Goal: Task Accomplishment & Management: Use online tool/utility

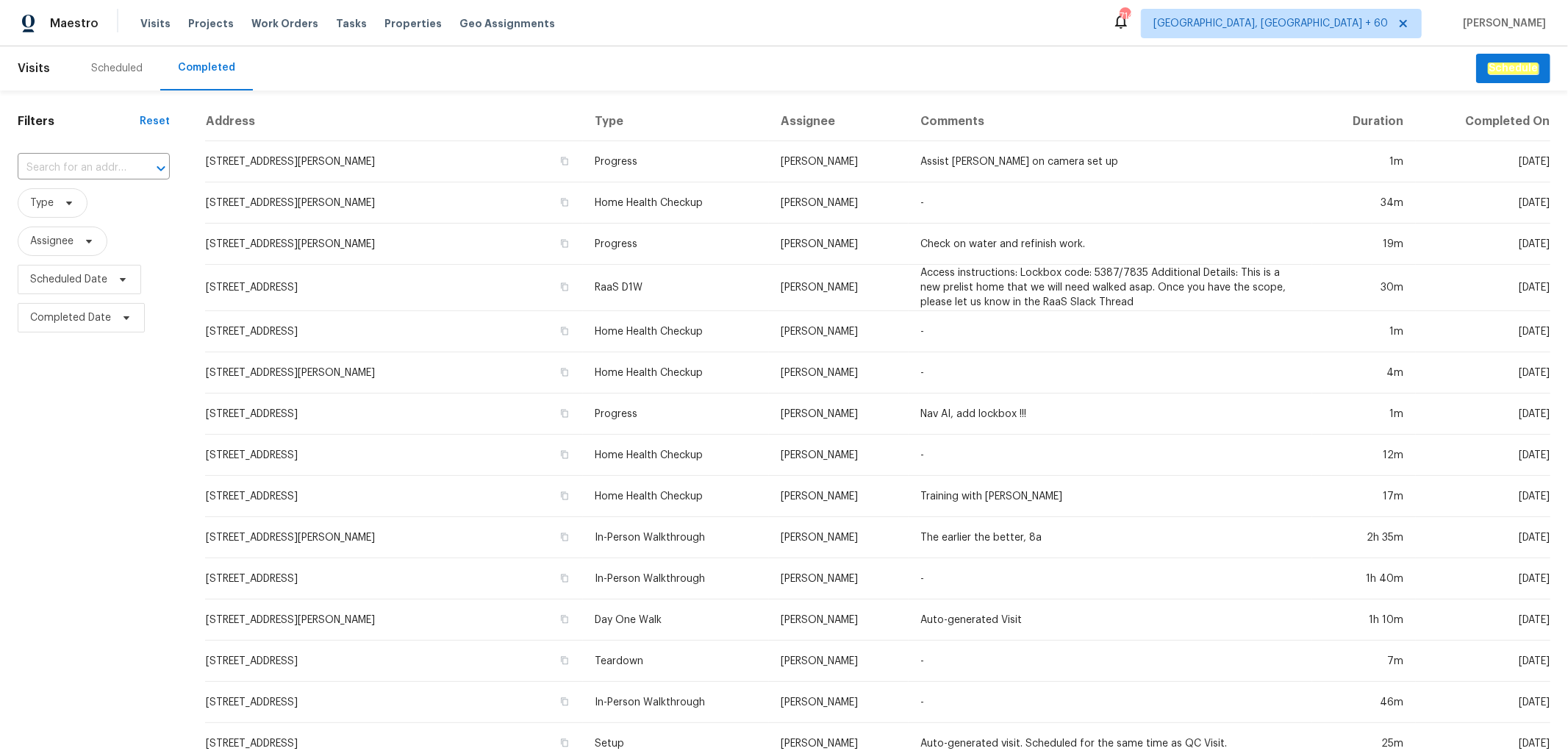
click at [80, 153] on div "​" at bounding box center [94, 168] width 152 height 32
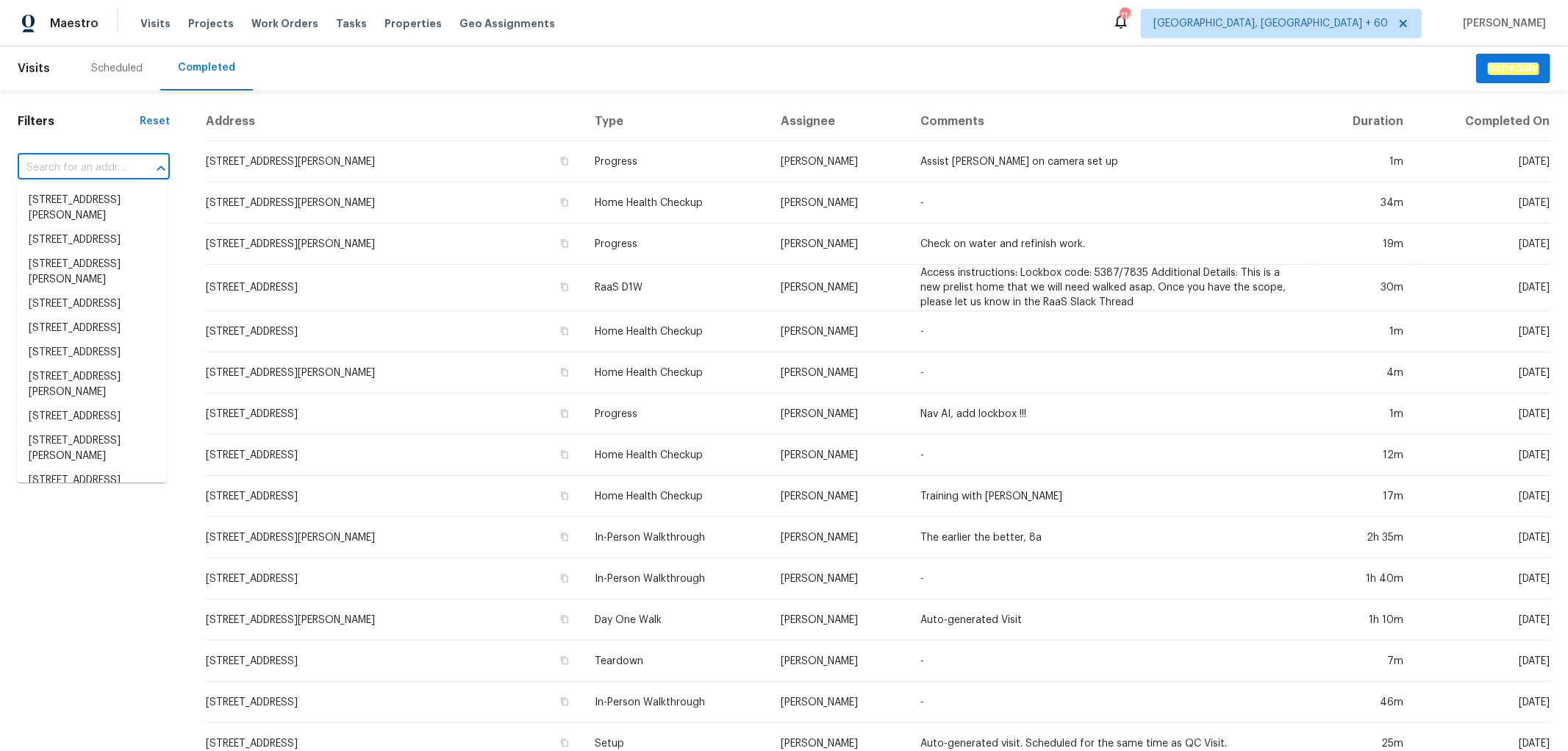
paste input "[STREET_ADDRESS][PERSON_NAME]"
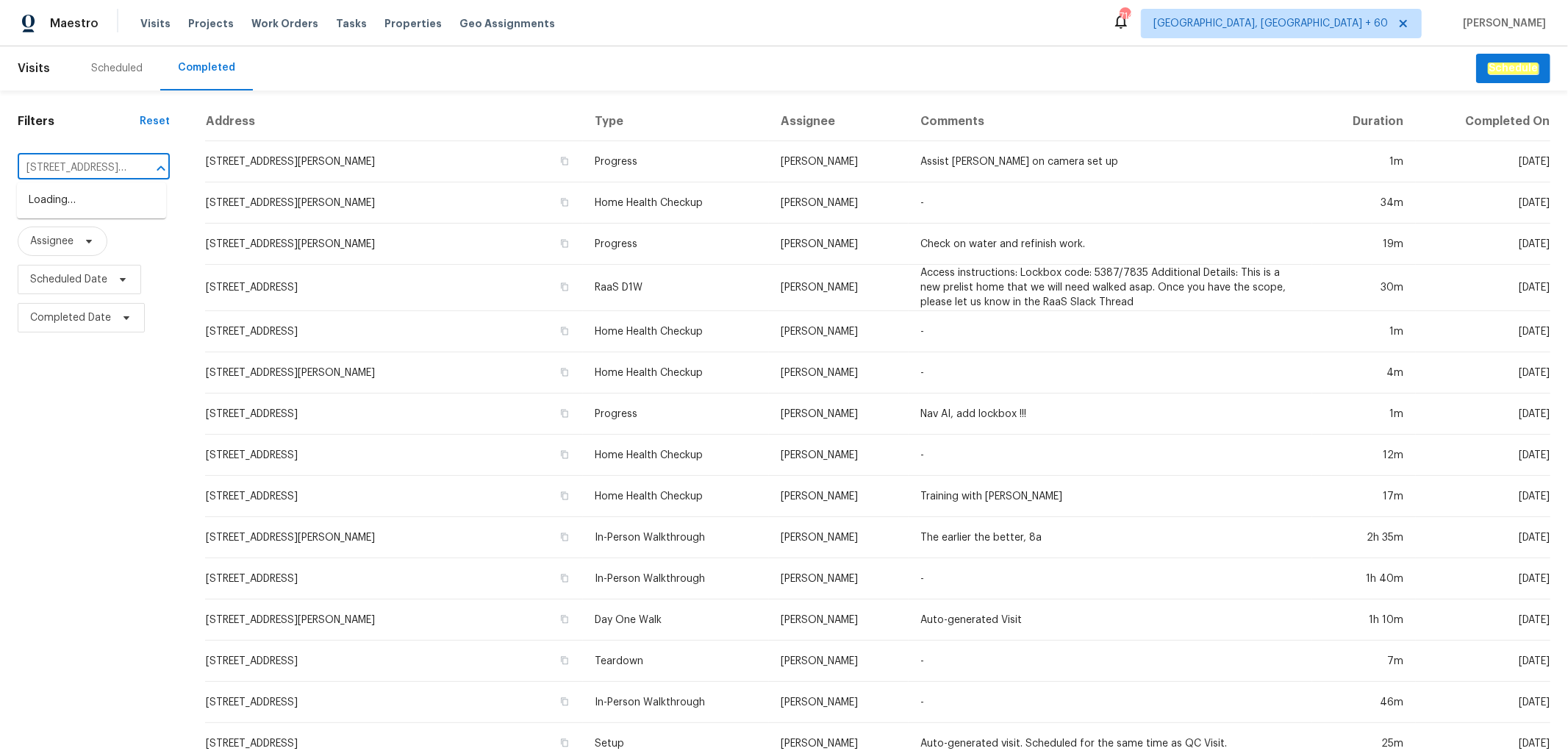
scroll to position [0, 94]
type input "[STREET_ADDRESS][PERSON_NAME]"
click at [71, 215] on li "[STREET_ADDRESS][PERSON_NAME]" at bounding box center [91, 208] width 149 height 39
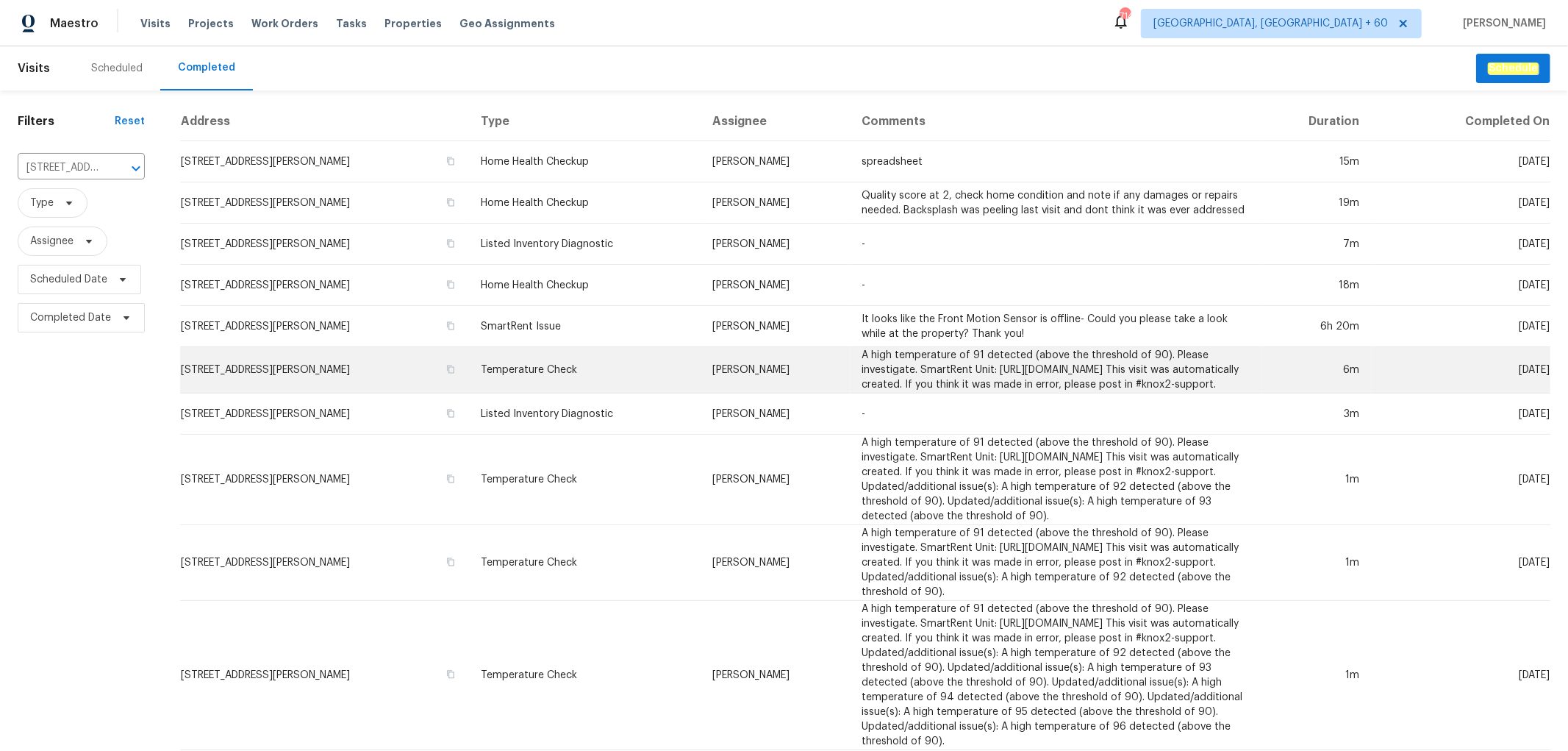
click at [537, 384] on td "Temperature Check" at bounding box center [584, 370] width 232 height 46
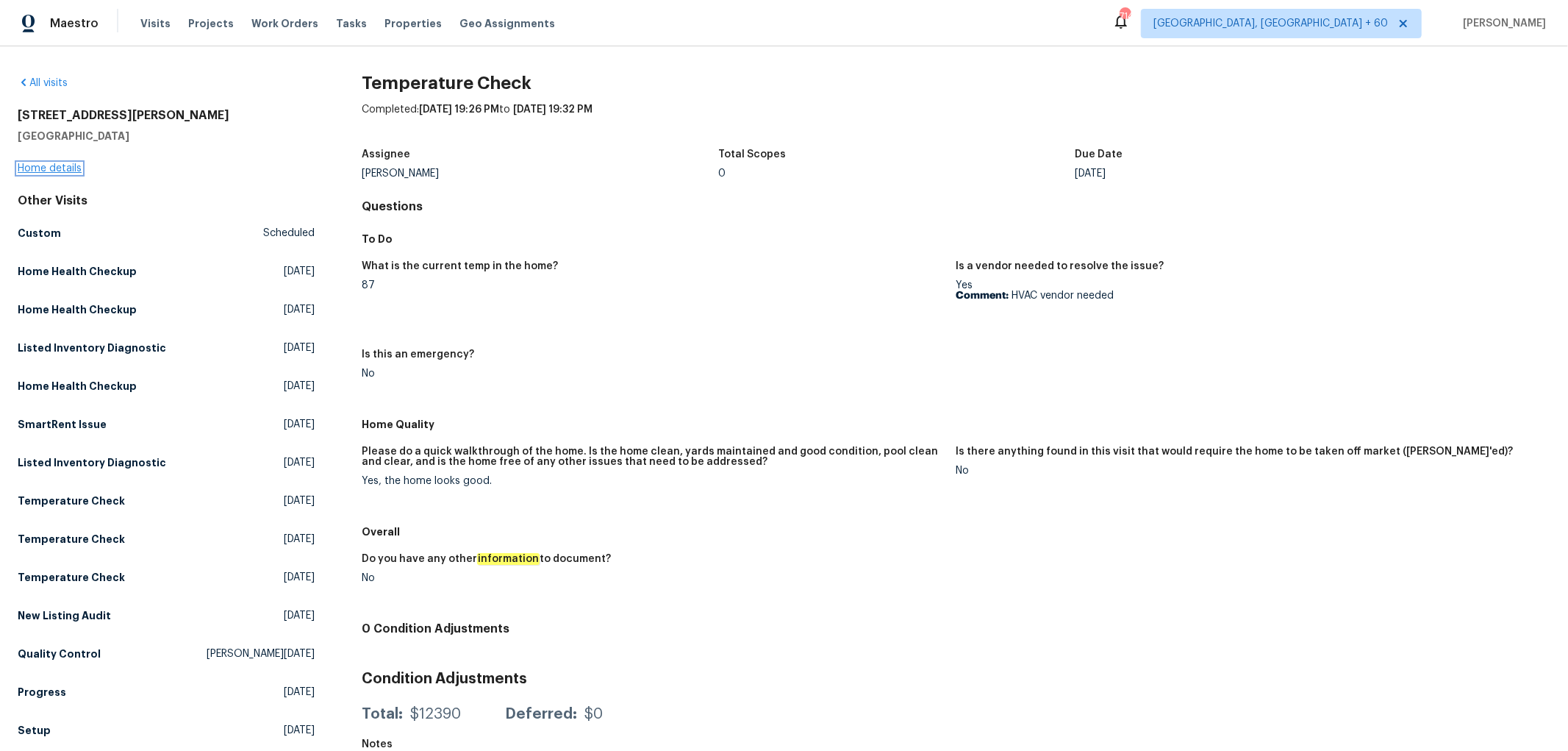
click at [56, 172] on link "Home details" at bounding box center [49, 168] width 64 height 10
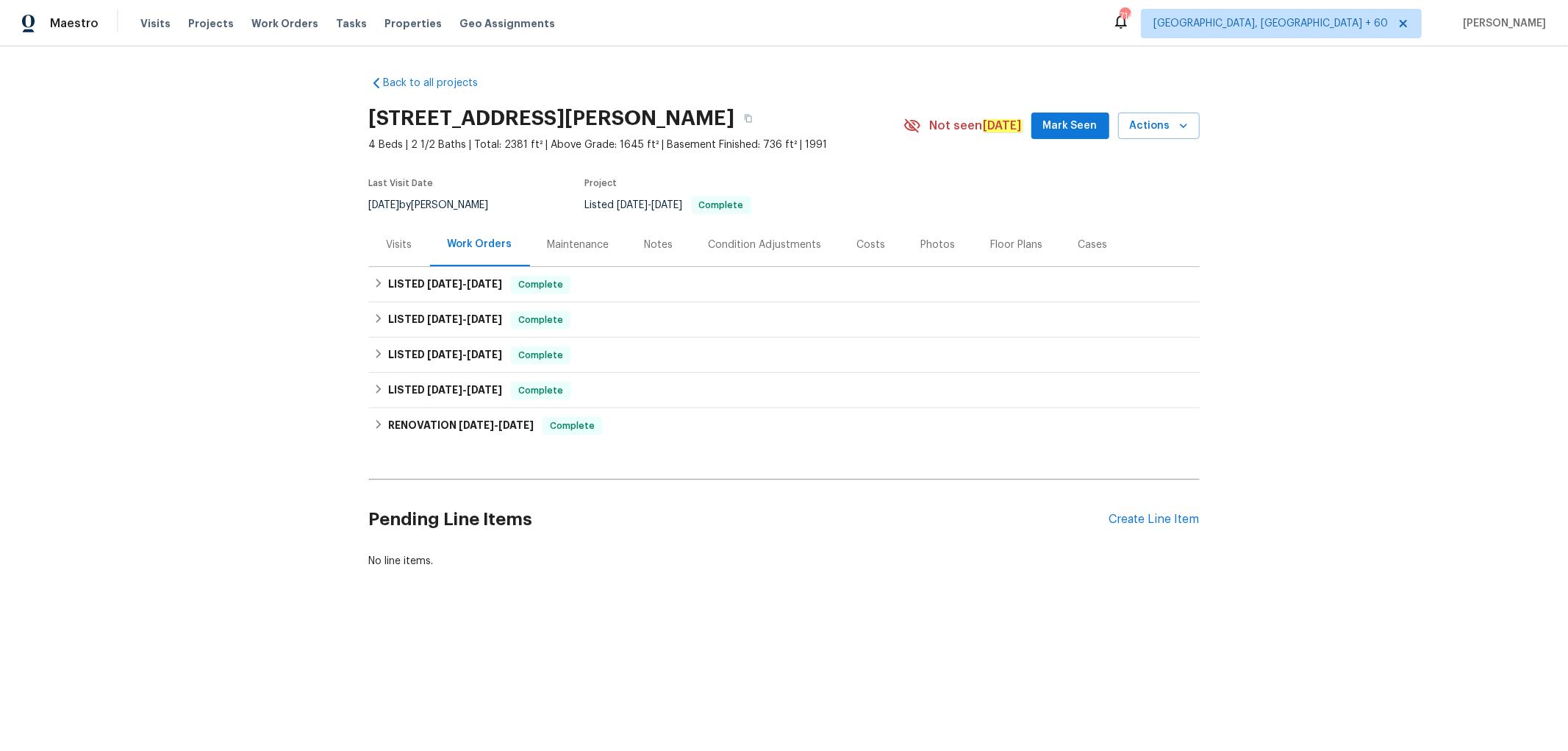
click at [923, 252] on div "Photos" at bounding box center [938, 244] width 69 height 44
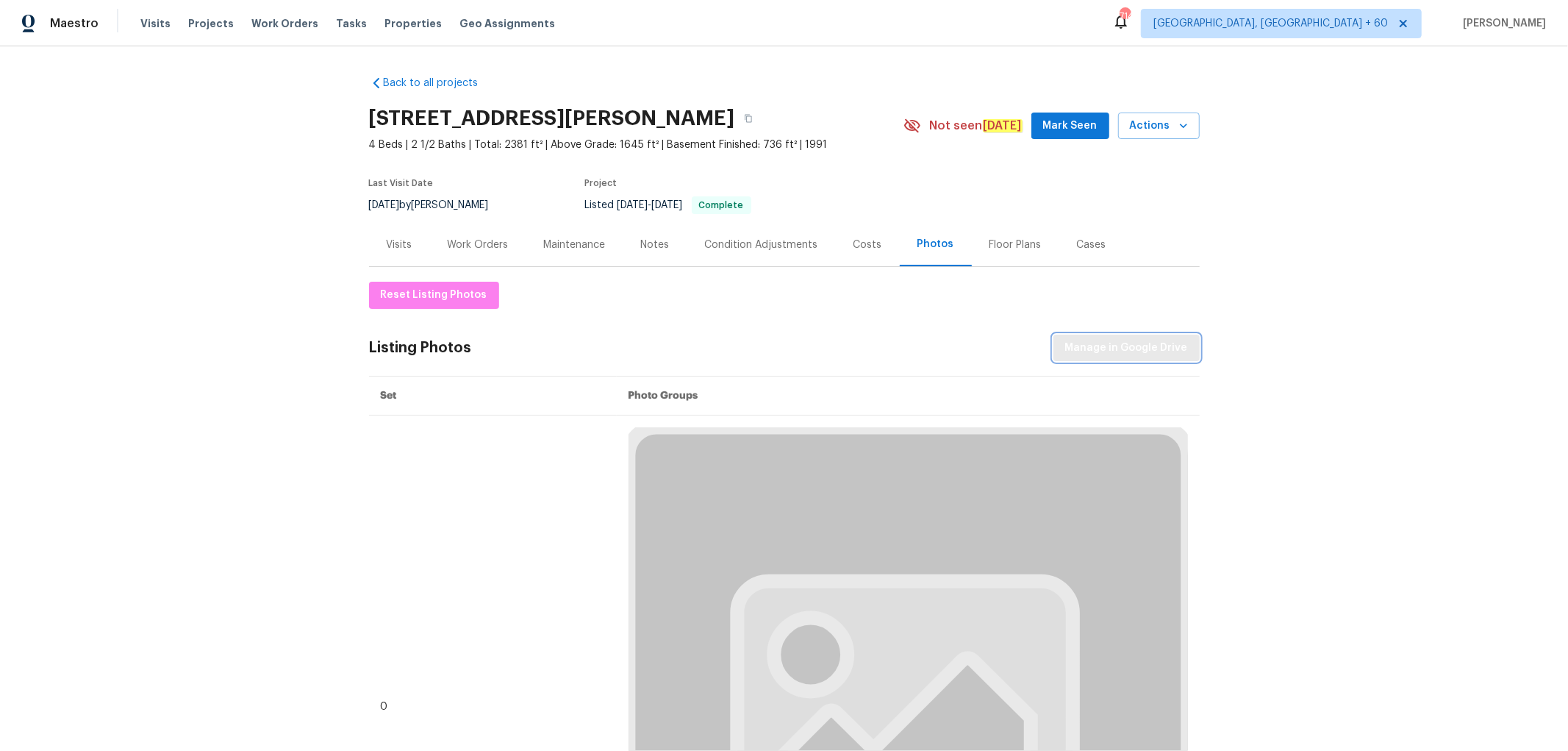
click at [1082, 347] on span "Manage in Google Drive" at bounding box center [1127, 348] width 123 height 18
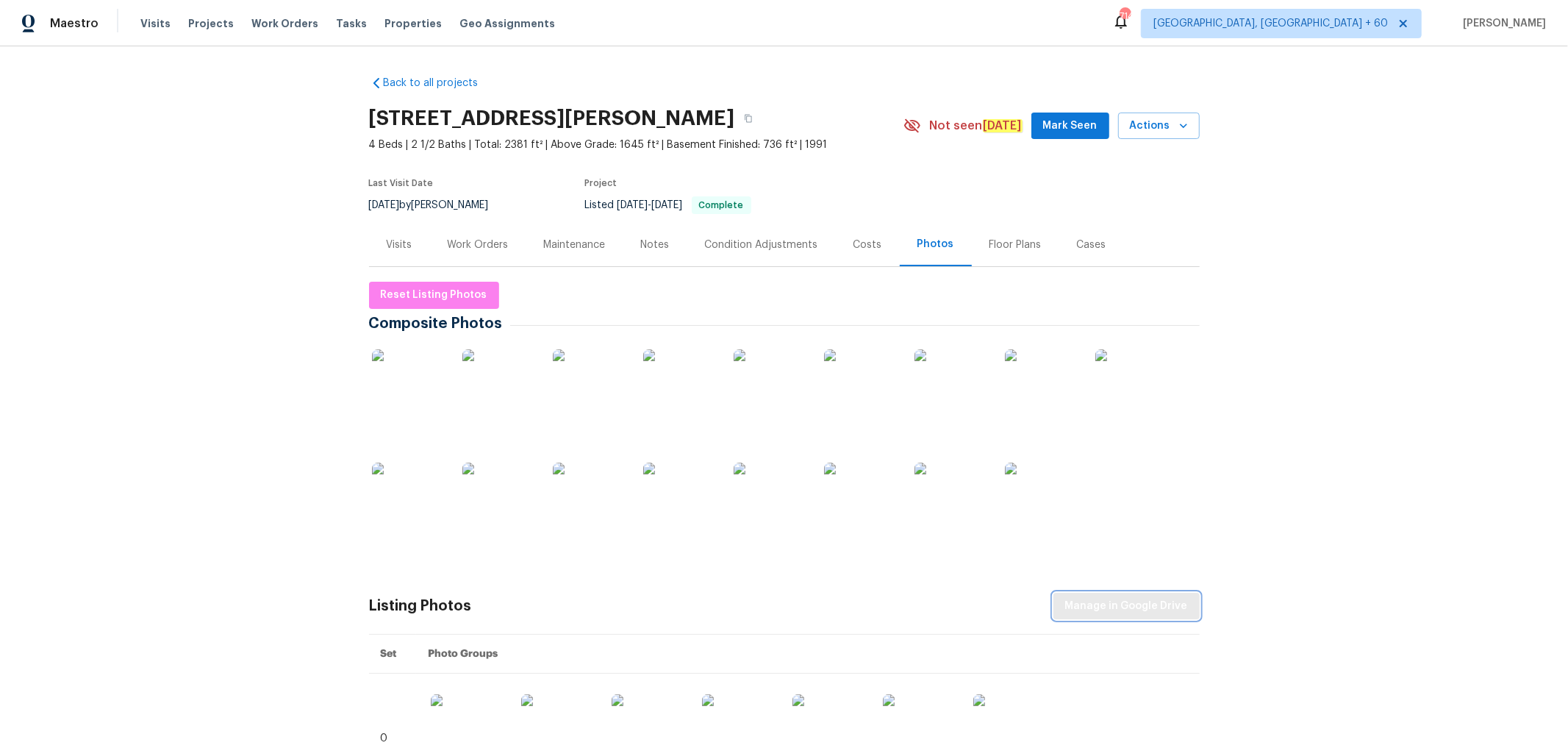
click at [1096, 603] on span "Manage in Google Drive" at bounding box center [1127, 606] width 123 height 18
click at [1151, 126] on span "Actions" at bounding box center [1159, 126] width 58 height 18
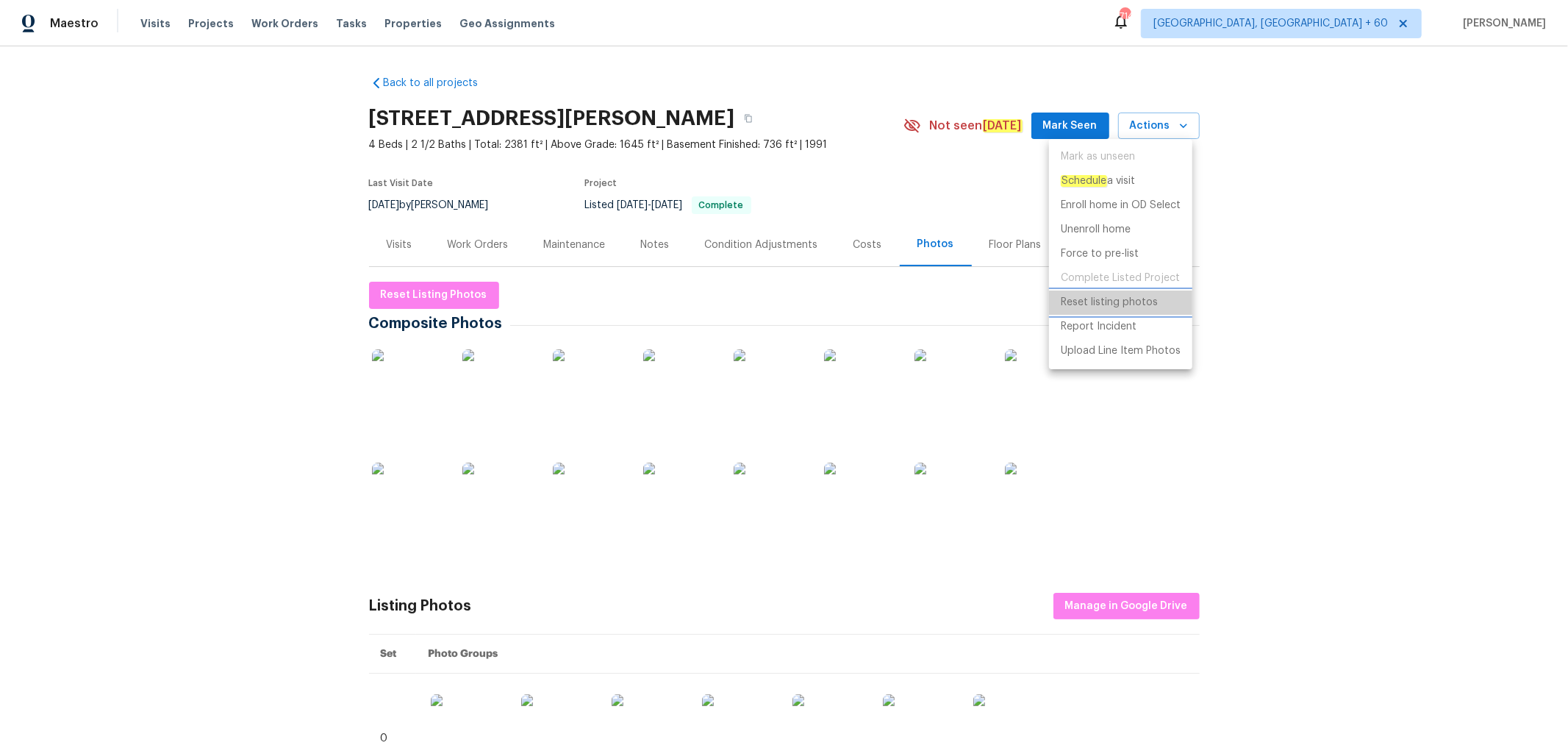
click at [1101, 302] on p "Reset listing photos" at bounding box center [1109, 302] width 97 height 15
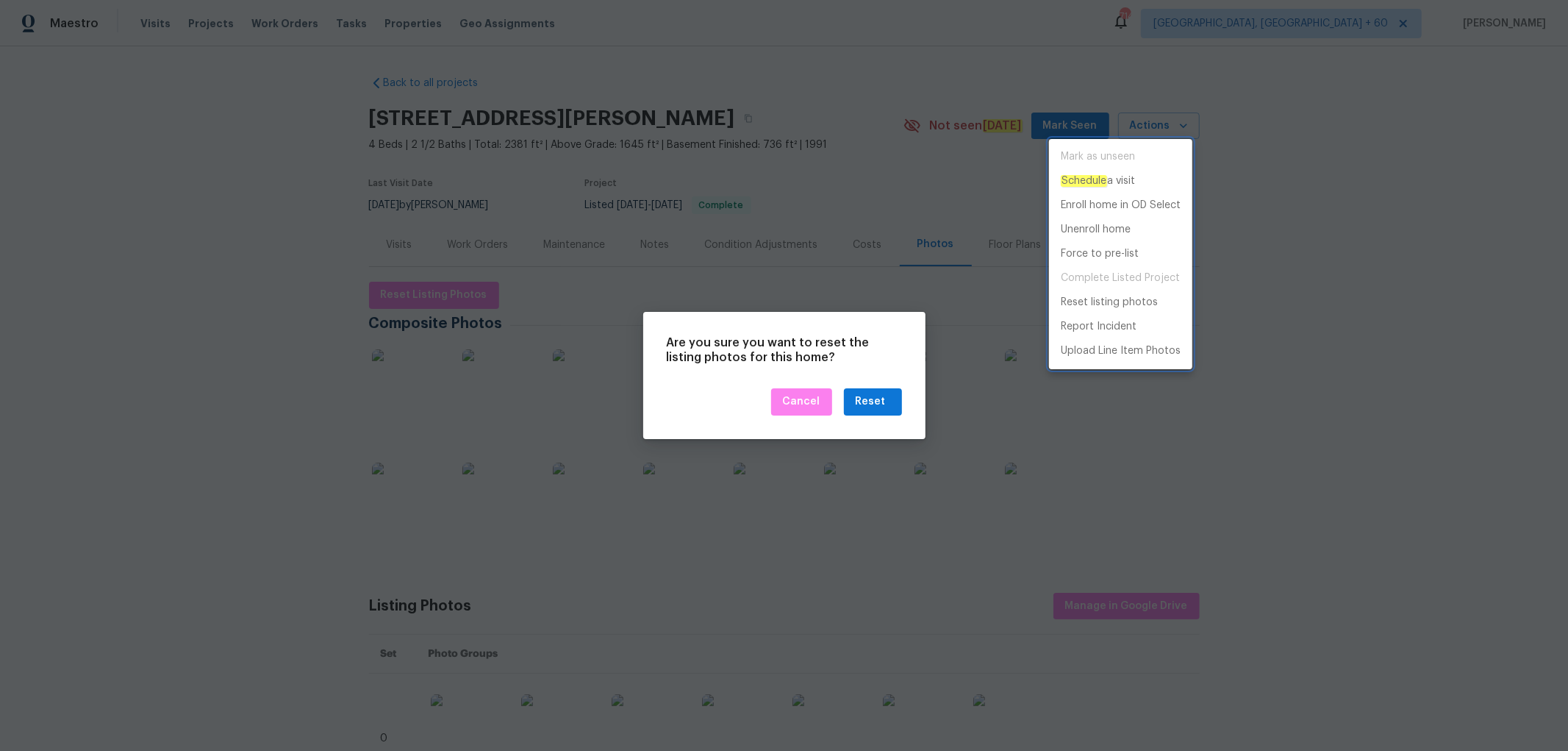
click at [876, 400] on div at bounding box center [784, 375] width 1568 height 751
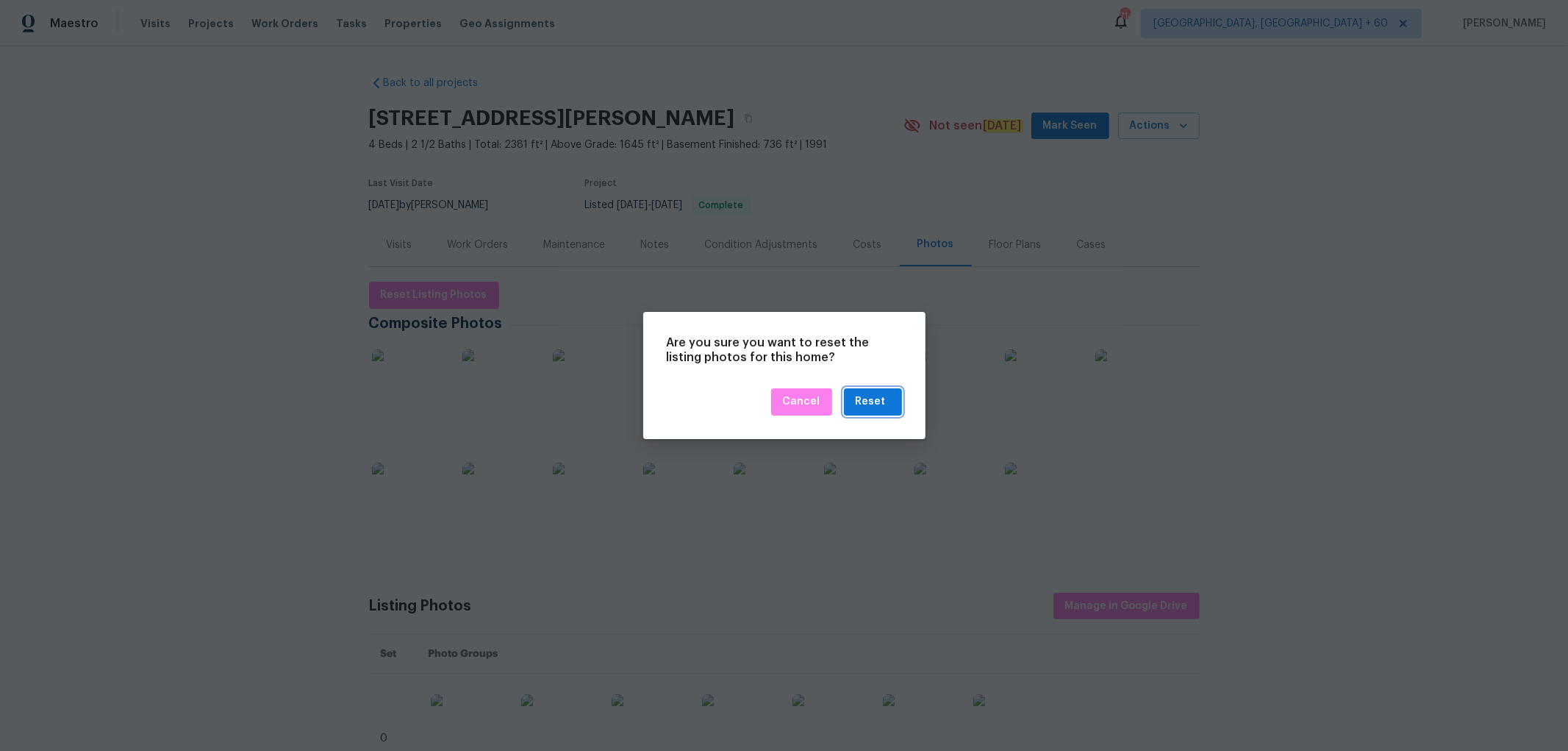
click at [876, 400] on div "Reset" at bounding box center [871, 402] width 30 height 18
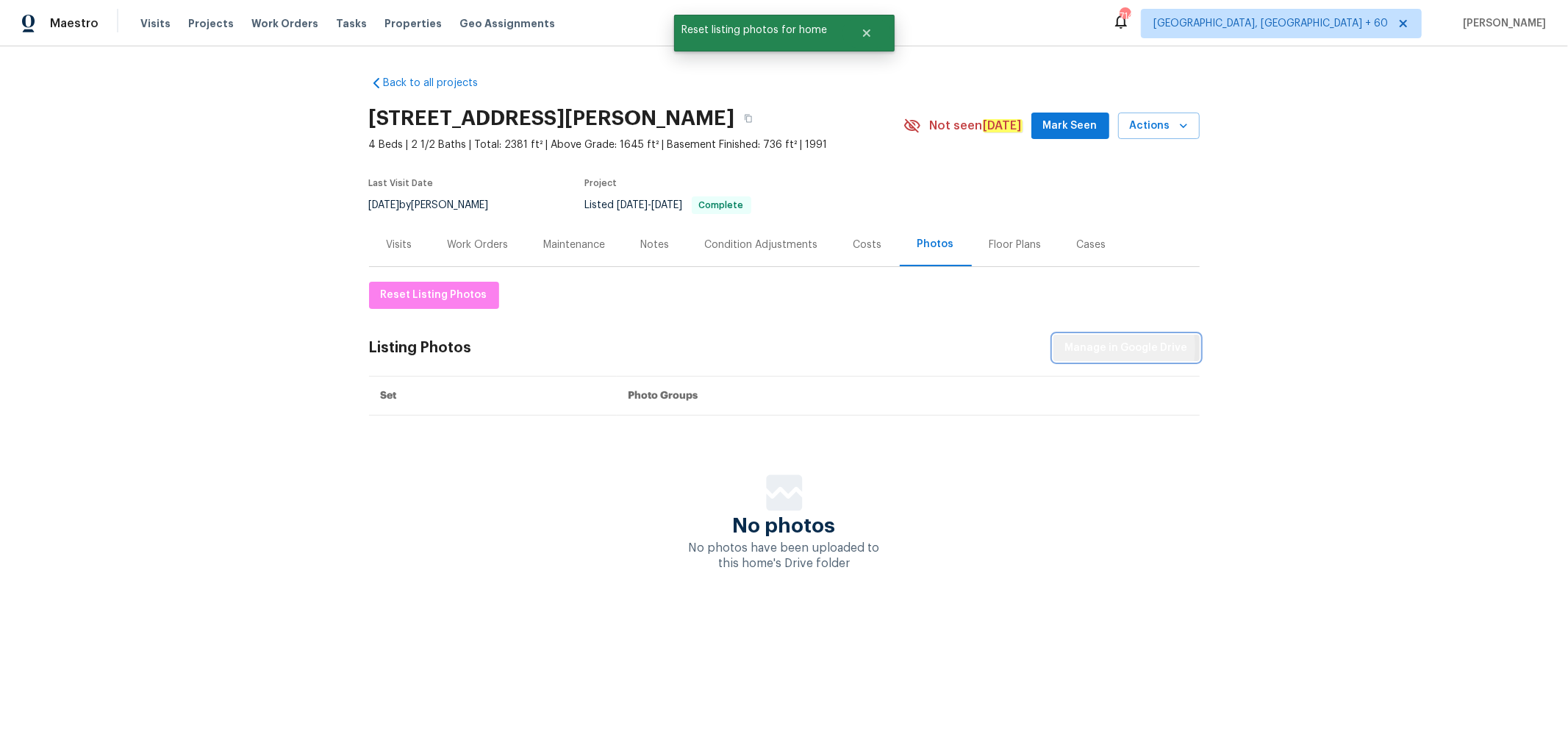
click at [1106, 347] on span "Manage in Google Drive" at bounding box center [1127, 348] width 123 height 18
